Goal: Transaction & Acquisition: Purchase product/service

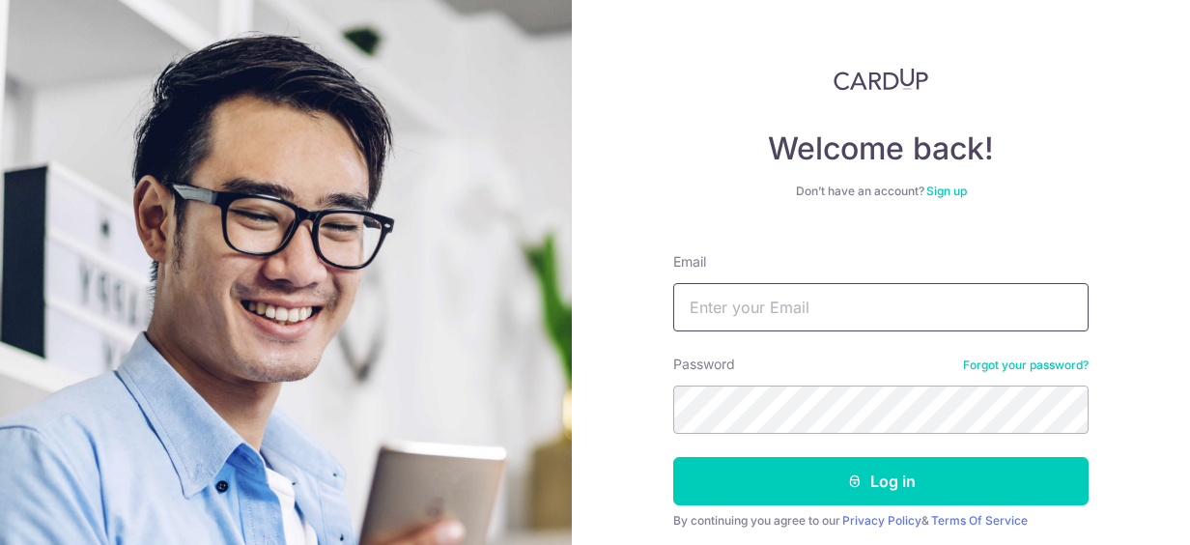
click at [907, 305] on input "Email" at bounding box center [880, 307] width 415 height 48
type input "[EMAIL_ADDRESS][DOMAIN_NAME]"
click at [673, 457] on button "Log in" at bounding box center [880, 481] width 415 height 48
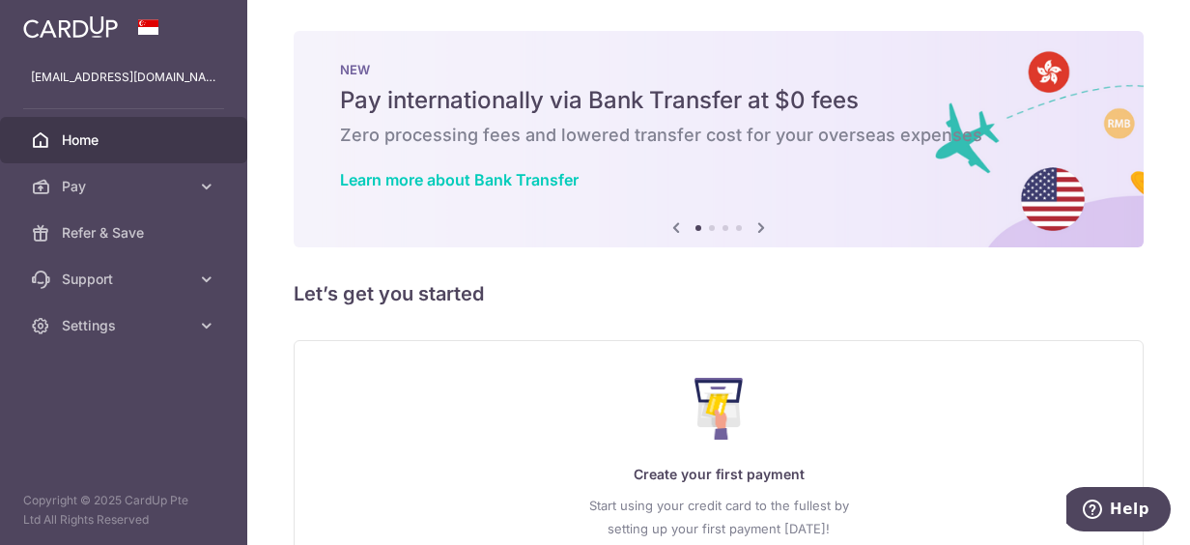
click at [755, 230] on icon at bounding box center [760, 227] width 23 height 24
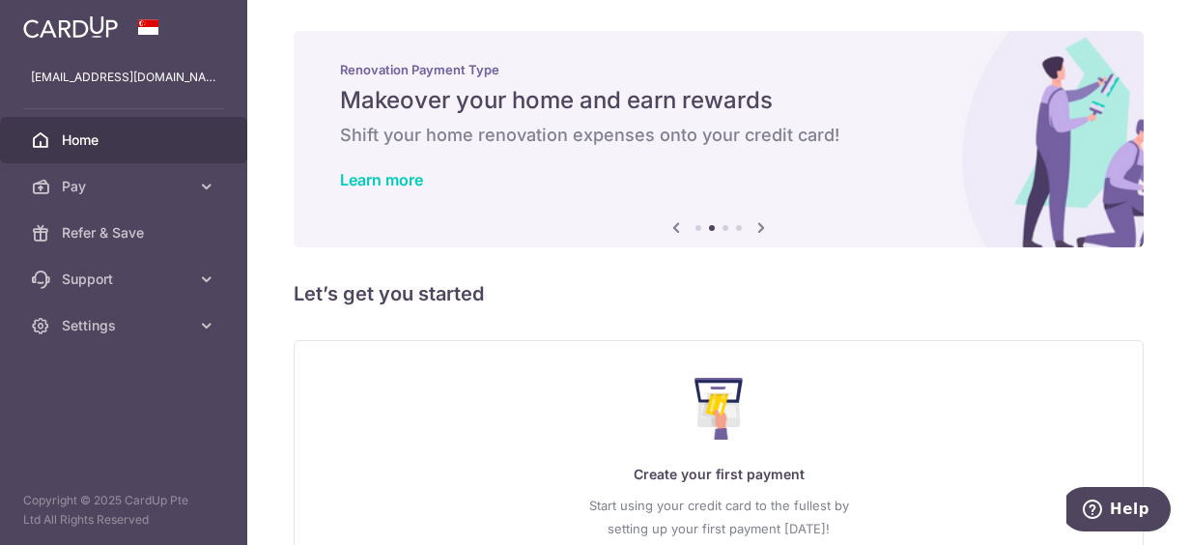
click at [755, 230] on icon at bounding box center [760, 227] width 23 height 24
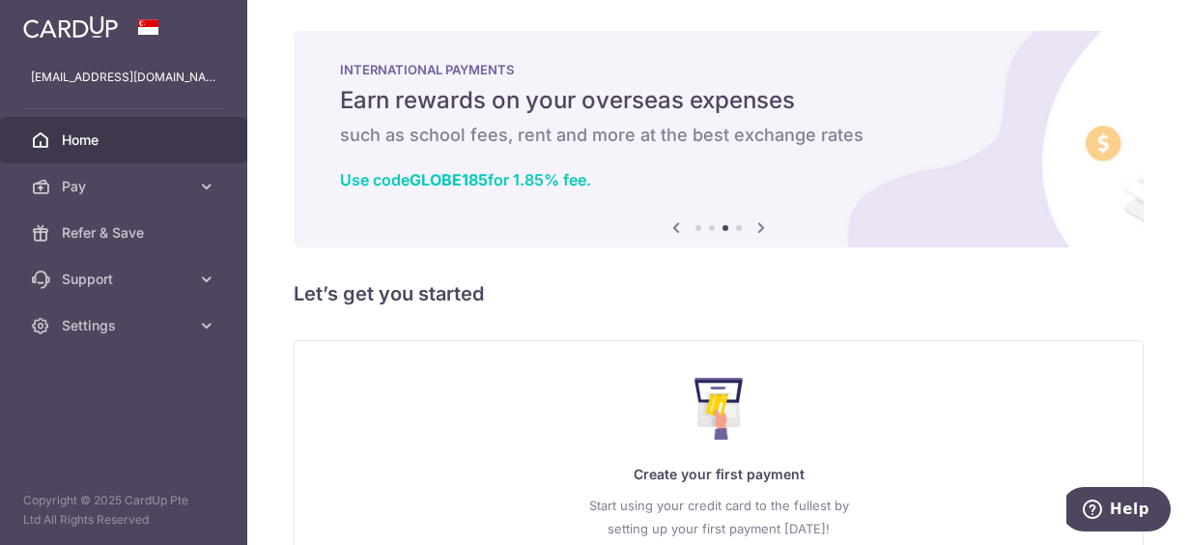
click at [754, 231] on icon at bounding box center [760, 227] width 23 height 24
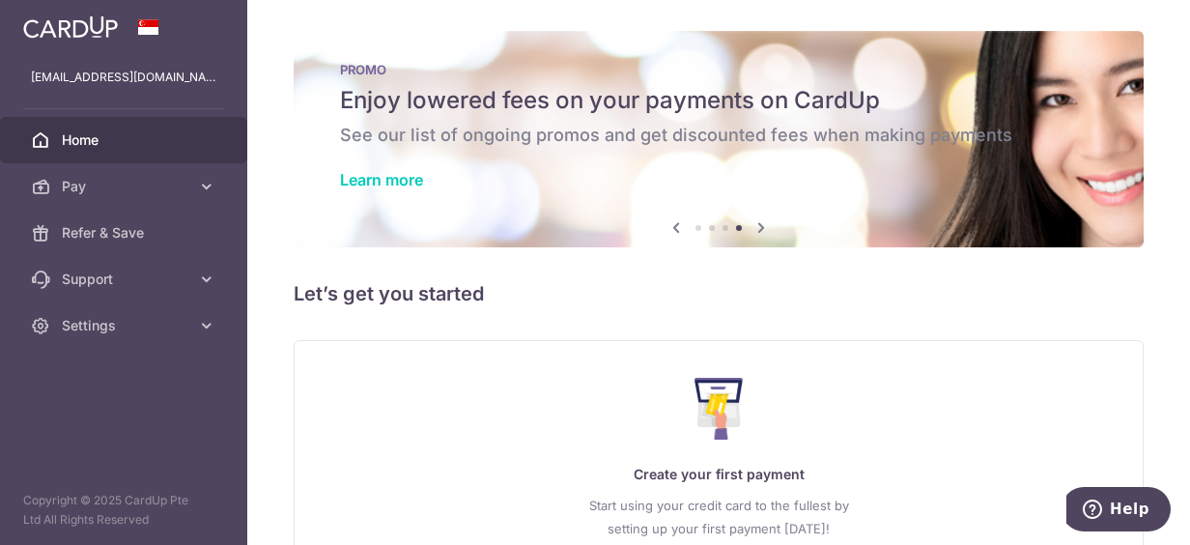
click at [754, 231] on icon at bounding box center [760, 227] width 23 height 24
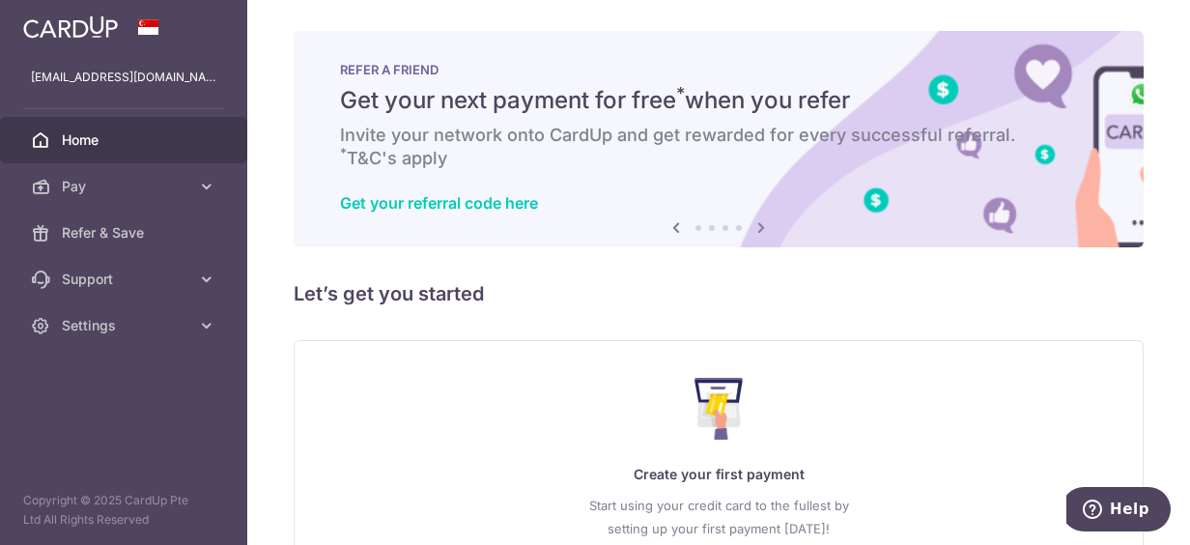
click at [676, 231] on icon at bounding box center [675, 227] width 23 height 24
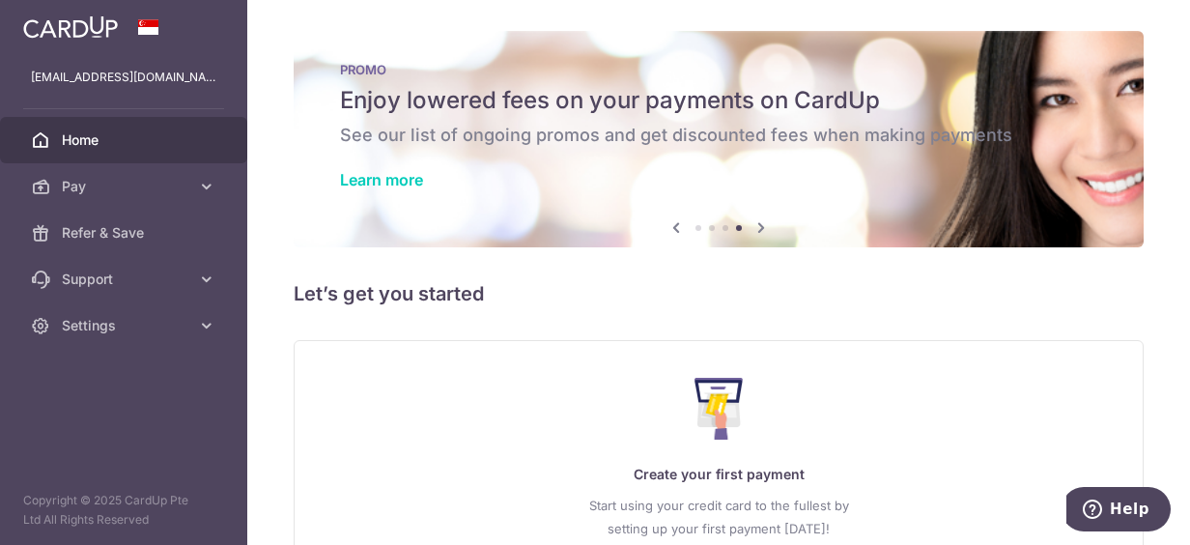
click at [754, 222] on icon at bounding box center [760, 227] width 23 height 24
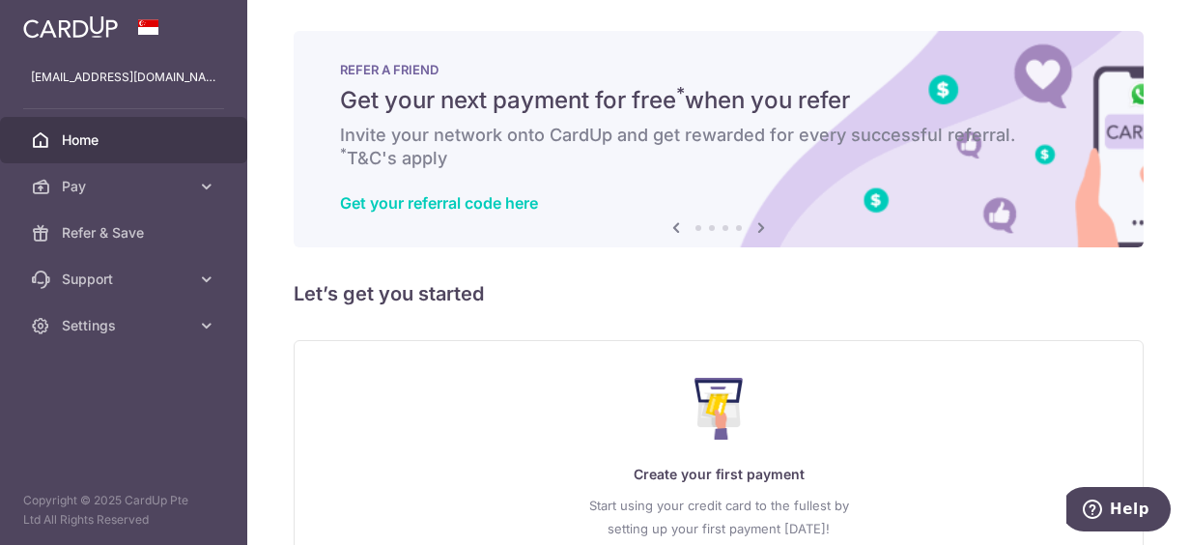
click at [758, 228] on icon at bounding box center [760, 227] width 23 height 24
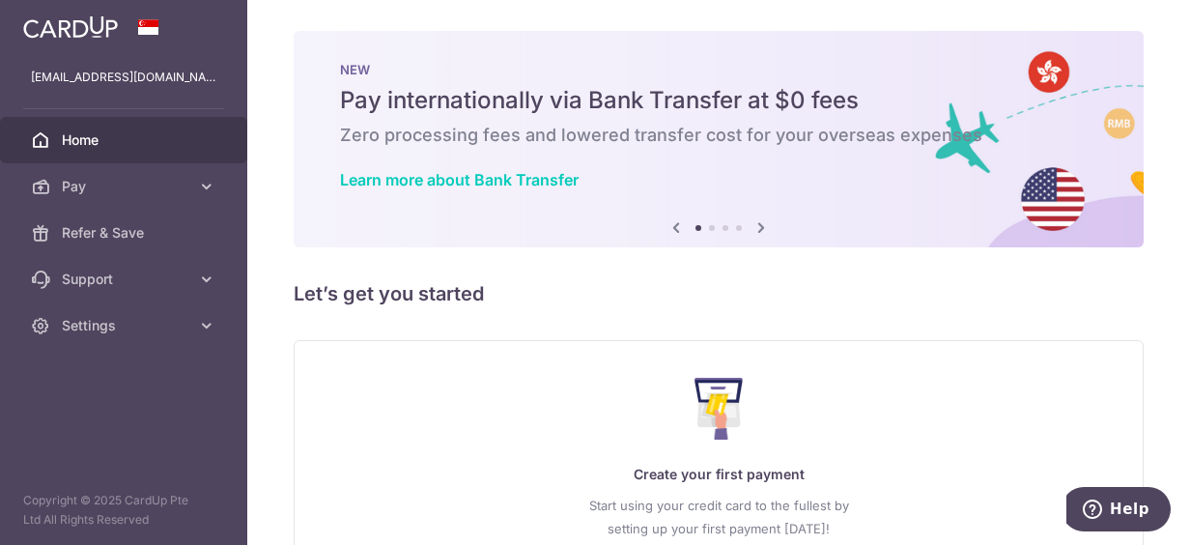
click at [667, 230] on icon at bounding box center [675, 227] width 23 height 24
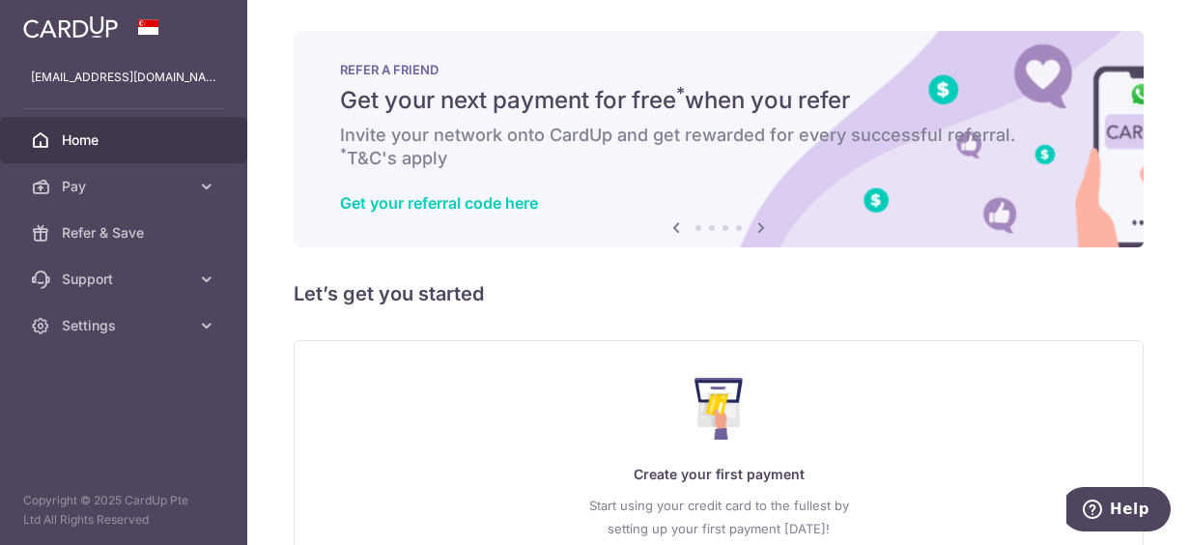
click at [669, 226] on icon at bounding box center [675, 227] width 23 height 24
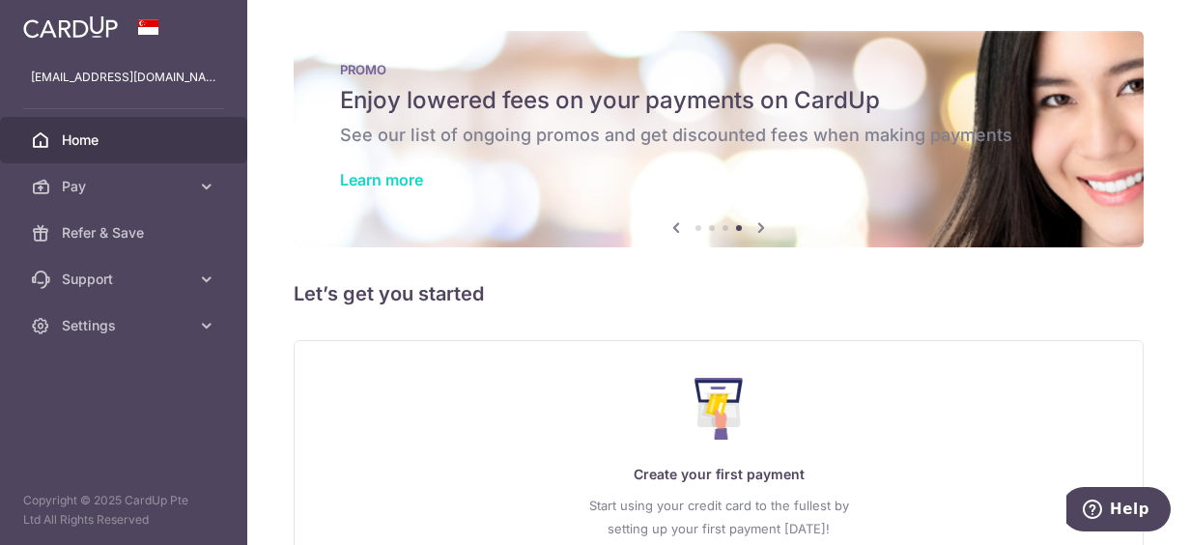
click at [365, 178] on link "Learn more" at bounding box center [381, 179] width 83 height 19
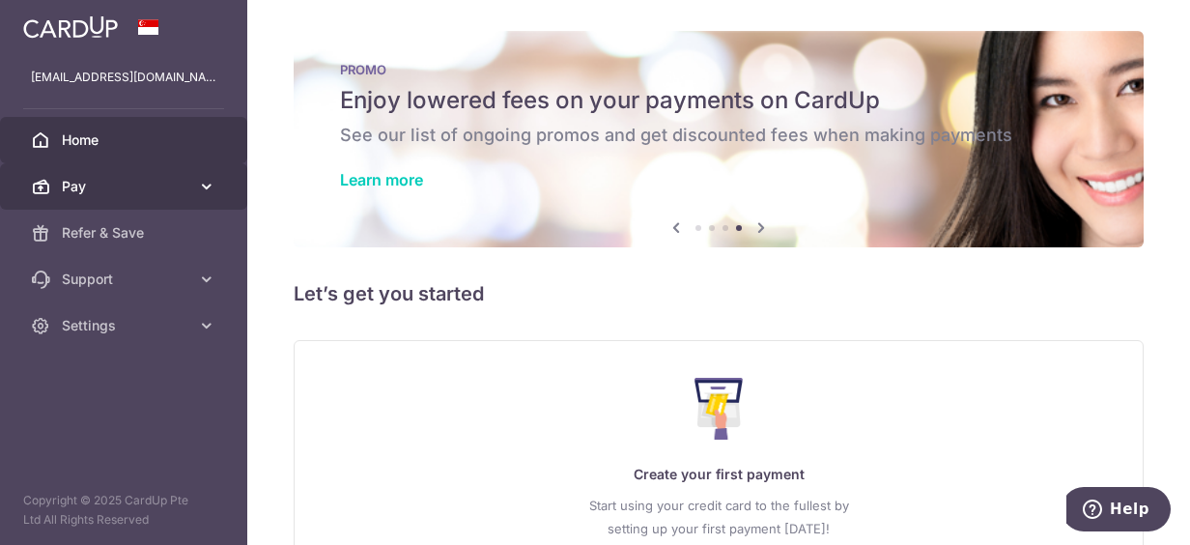
click at [163, 198] on link "Pay" at bounding box center [123, 186] width 247 height 46
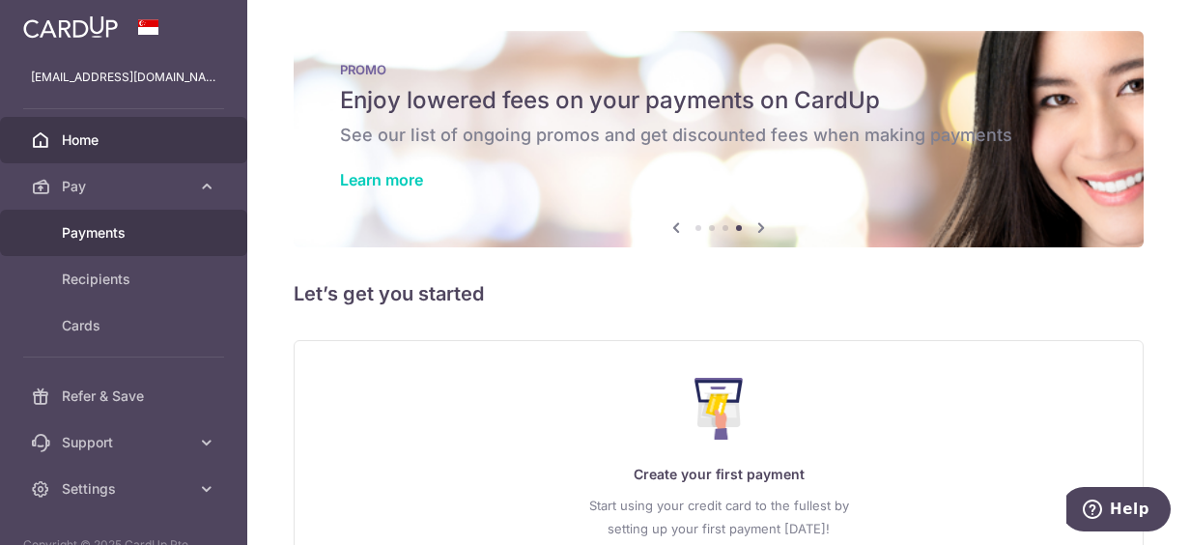
click at [127, 236] on span "Payments" at bounding box center [125, 232] width 127 height 19
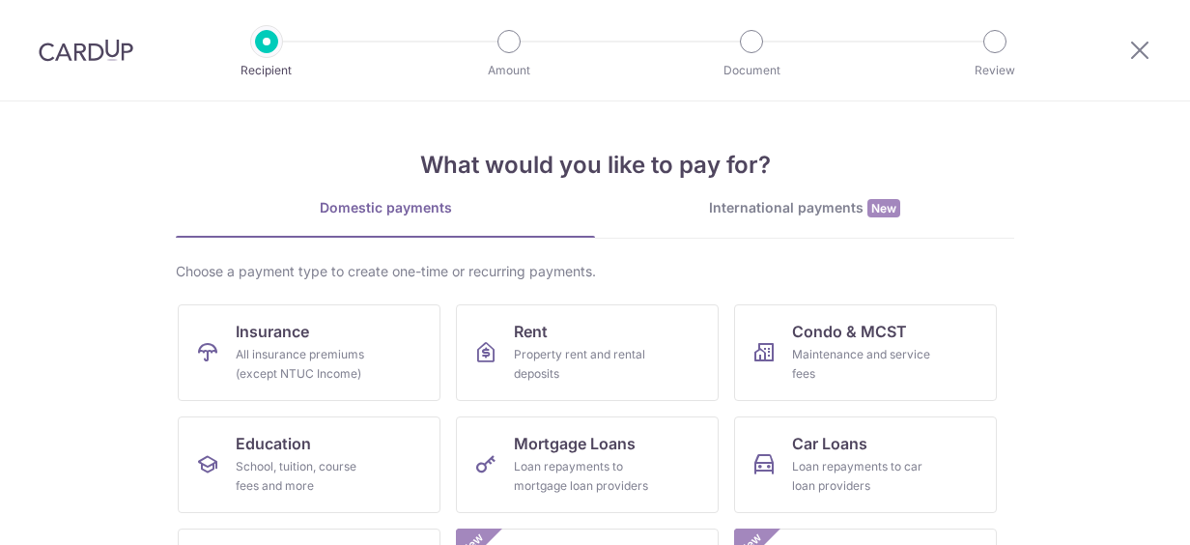
scroll to position [290, 0]
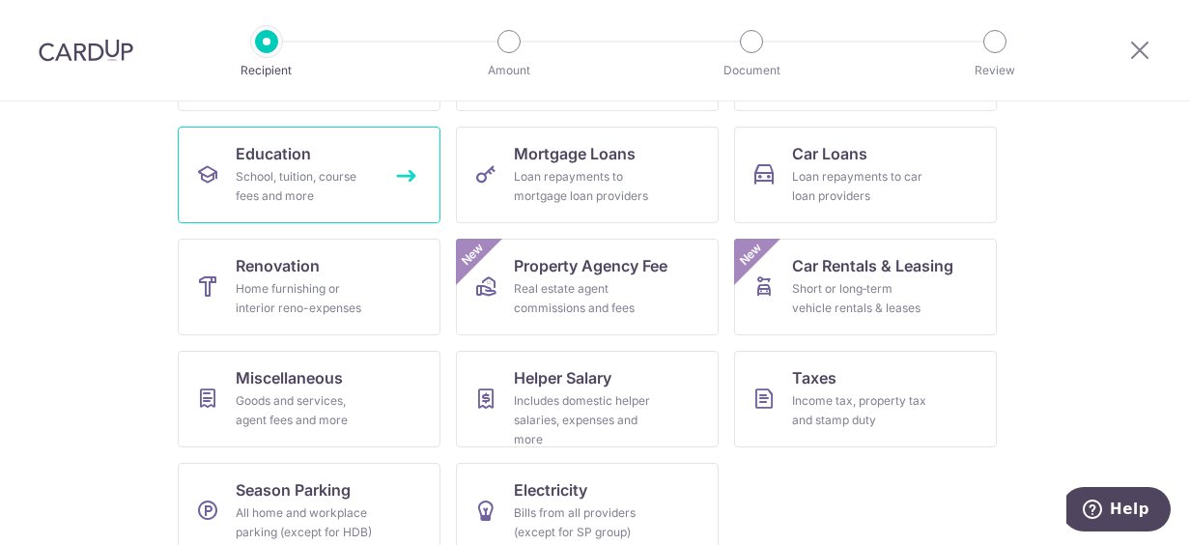
click at [384, 195] on link "Education School, tuition, course fees and more" at bounding box center [309, 175] width 263 height 97
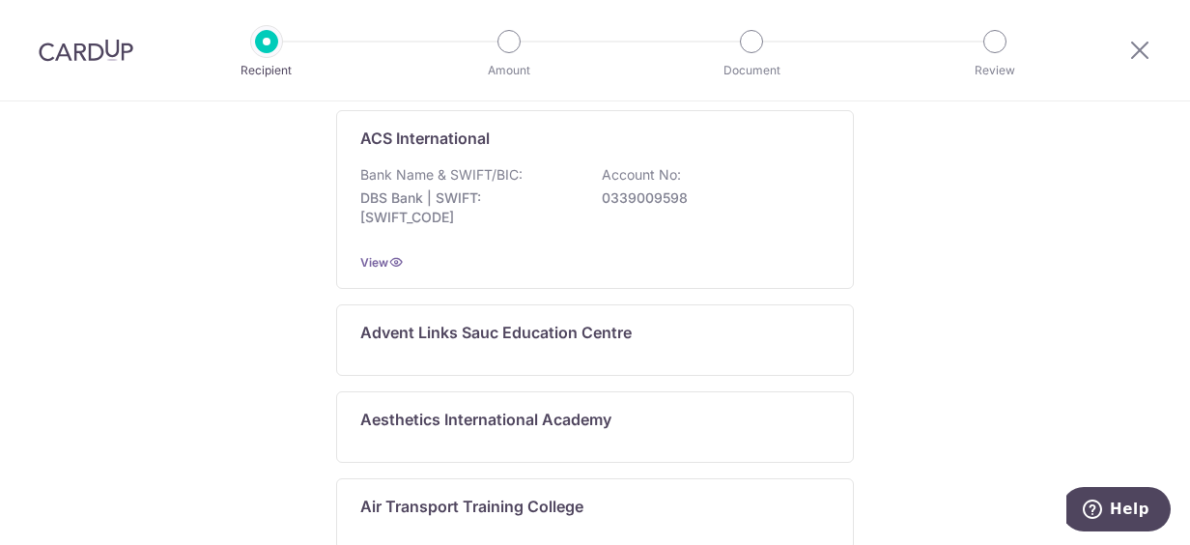
scroll to position [1268, 0]
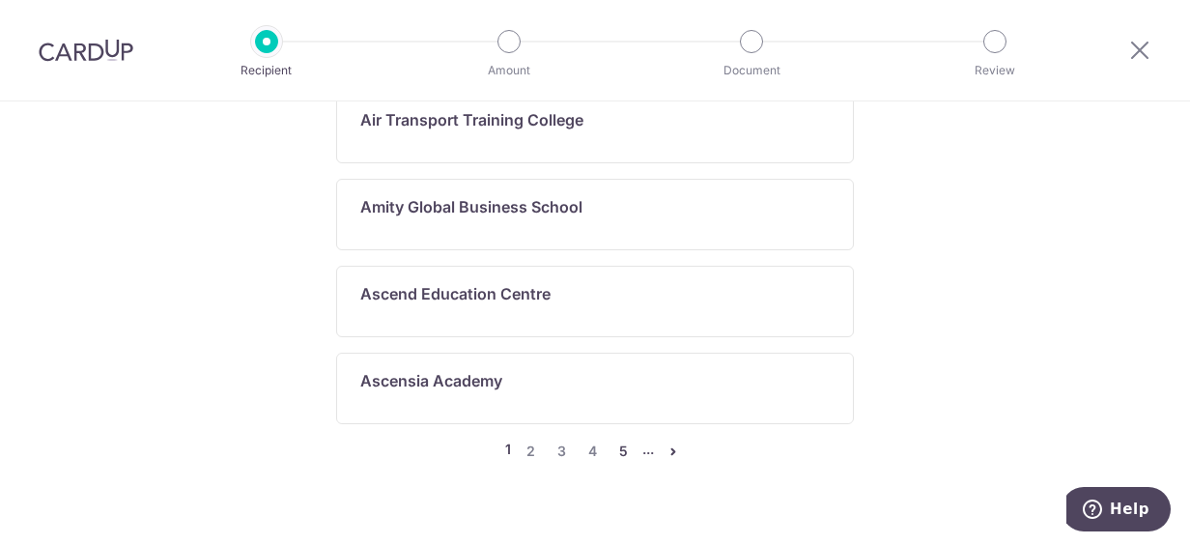
click at [614, 439] on link "5" at bounding box center [622, 450] width 23 height 23
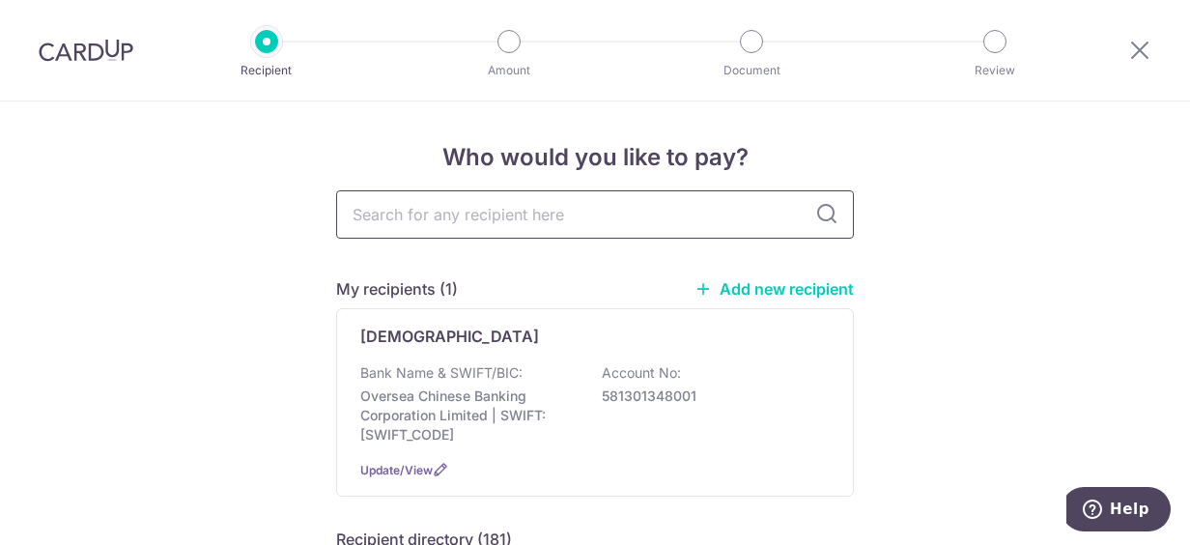
click at [586, 213] on input "text" at bounding box center [595, 214] width 518 height 48
type input "unsw"
